Goal: Task Accomplishment & Management: Use online tool/utility

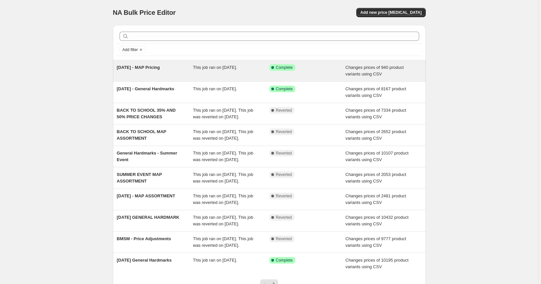
click at [216, 69] on span "This job ran on [DATE]." at bounding box center [215, 67] width 44 height 5
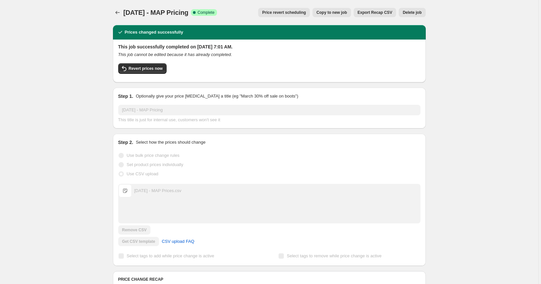
click at [285, 11] on span "Price revert scheduling" at bounding box center [284, 12] width 44 height 5
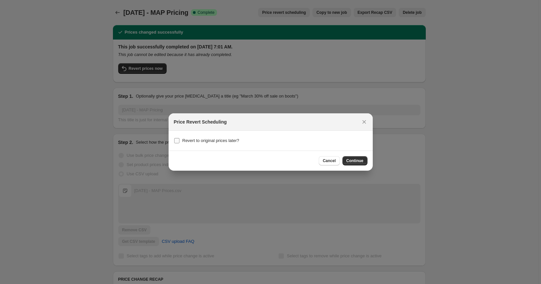
click at [203, 142] on span "Revert to original prices later?" at bounding box center [211, 140] width 57 height 5
click at [180, 142] on input "Revert to original prices later?" at bounding box center [176, 140] width 5 height 5
checkbox input "true"
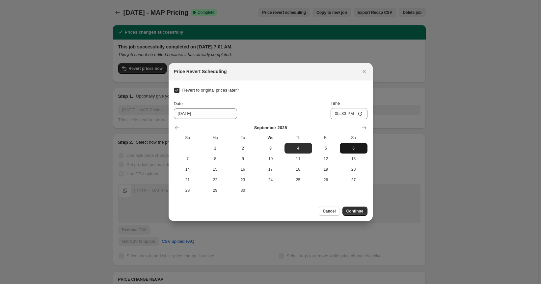
click at [349, 146] on span "6" at bounding box center [354, 148] width 22 height 5
type input "[DATE]"
click at [338, 112] on input "17:33" at bounding box center [349, 113] width 37 height 11
type input "00:00"
click at [288, 113] on div "Date [DATE] Time 00:00" at bounding box center [271, 109] width 194 height 19
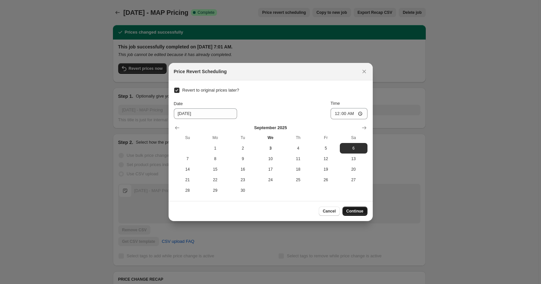
click at [359, 211] on span "Continue" at bounding box center [355, 211] width 17 height 5
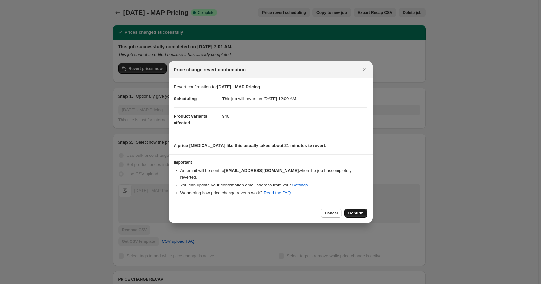
click at [356, 211] on span "Confirm" at bounding box center [356, 213] width 15 height 5
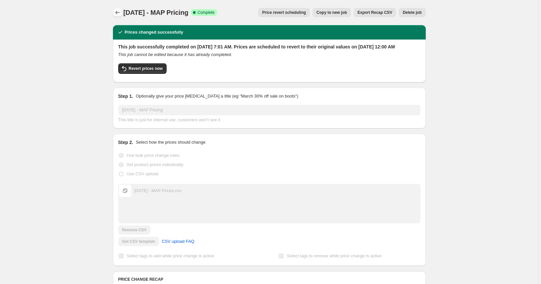
click at [118, 14] on icon "Price change jobs" at bounding box center [117, 12] width 7 height 7
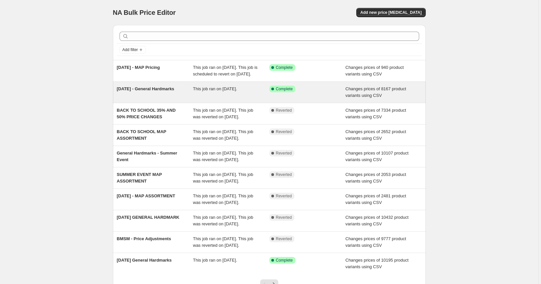
click at [223, 91] on span "This job ran on [DATE]." at bounding box center [215, 88] width 44 height 5
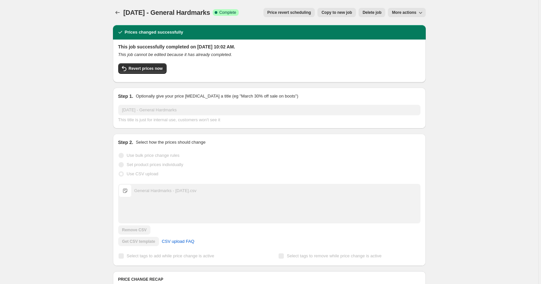
click at [292, 12] on span "Price revert scheduling" at bounding box center [290, 12] width 44 height 5
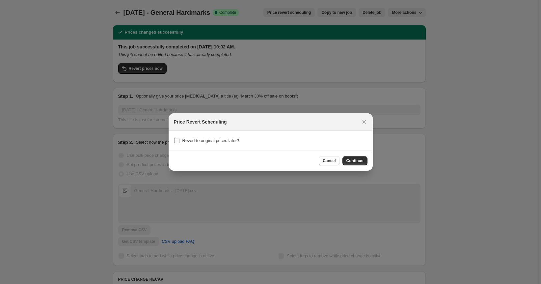
click at [214, 142] on span "Revert to original prices later?" at bounding box center [211, 140] width 57 height 5
click at [180, 142] on input "Revert to original prices later?" at bounding box center [176, 140] width 5 height 5
checkbox input "true"
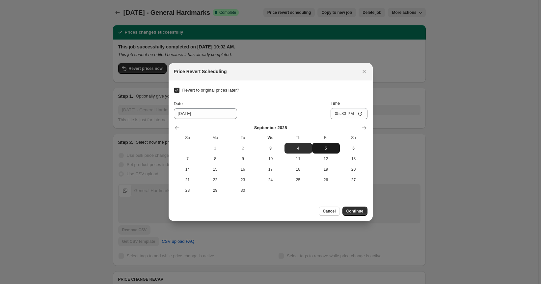
click at [322, 146] on span "5" at bounding box center [326, 148] width 22 height 5
type input "[DATE]"
click at [333, 113] on input "17:33" at bounding box center [349, 113] width 37 height 11
click at [360, 114] on input "17:33" at bounding box center [349, 113] width 37 height 11
type input "09:30"
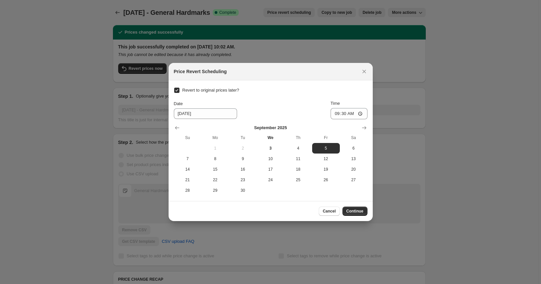
click at [281, 100] on div "Revert to original prices later? Date [DATE] Time 09:[DATE] Mo Tu We Th Fr Sa 1…" at bounding box center [271, 141] width 194 height 110
click at [361, 210] on span "Continue" at bounding box center [355, 211] width 17 height 5
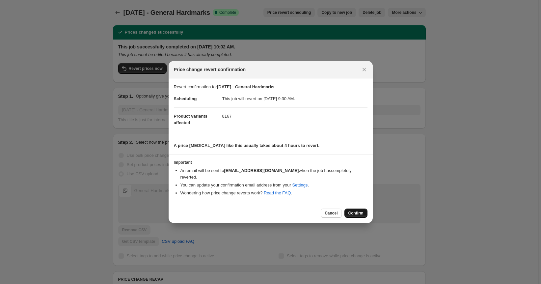
click at [362, 211] on span "Confirm" at bounding box center [356, 213] width 15 height 5
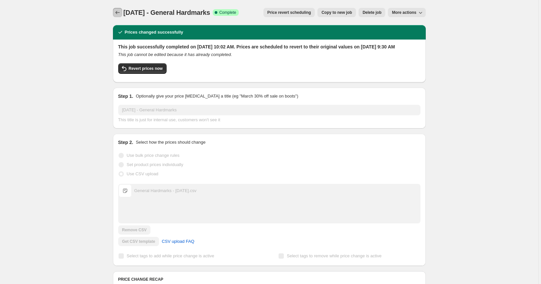
click at [118, 13] on icon "Price change jobs" at bounding box center [117, 12] width 4 height 3
